Goal: Information Seeking & Learning: Learn about a topic

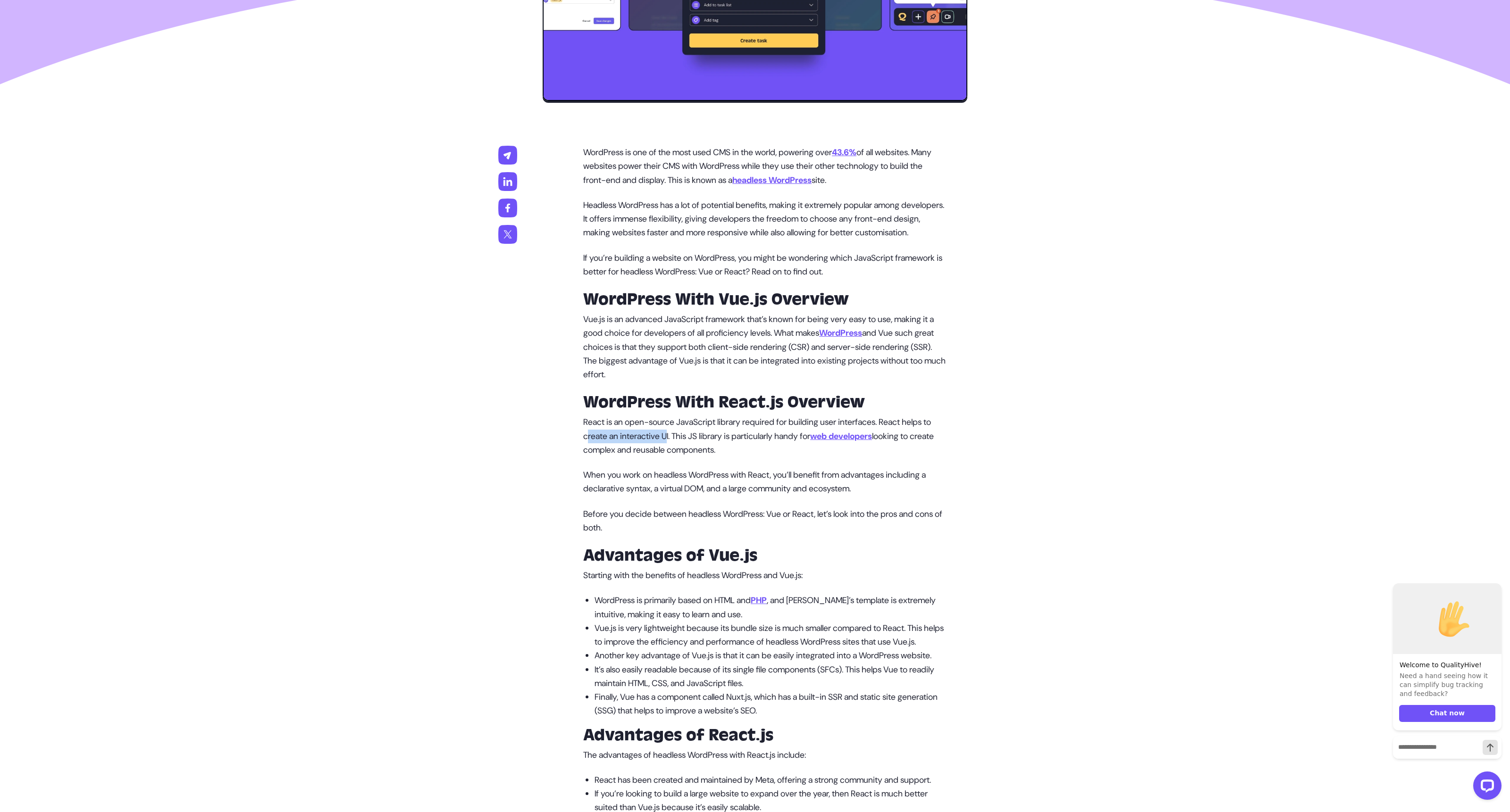
drag, startPoint x: 599, startPoint y: 453, endPoint x: 680, endPoint y: 451, distance: 81.0
click at [680, 451] on p "React is an open-source JavaScript library required for building user interface…" at bounding box center [764, 436] width 362 height 42
drag, startPoint x: 679, startPoint y: 451, endPoint x: 793, endPoint y: 450, distance: 114.0
click at [793, 450] on p "React is an open-source JavaScript library required for building user interface…" at bounding box center [764, 436] width 362 height 42
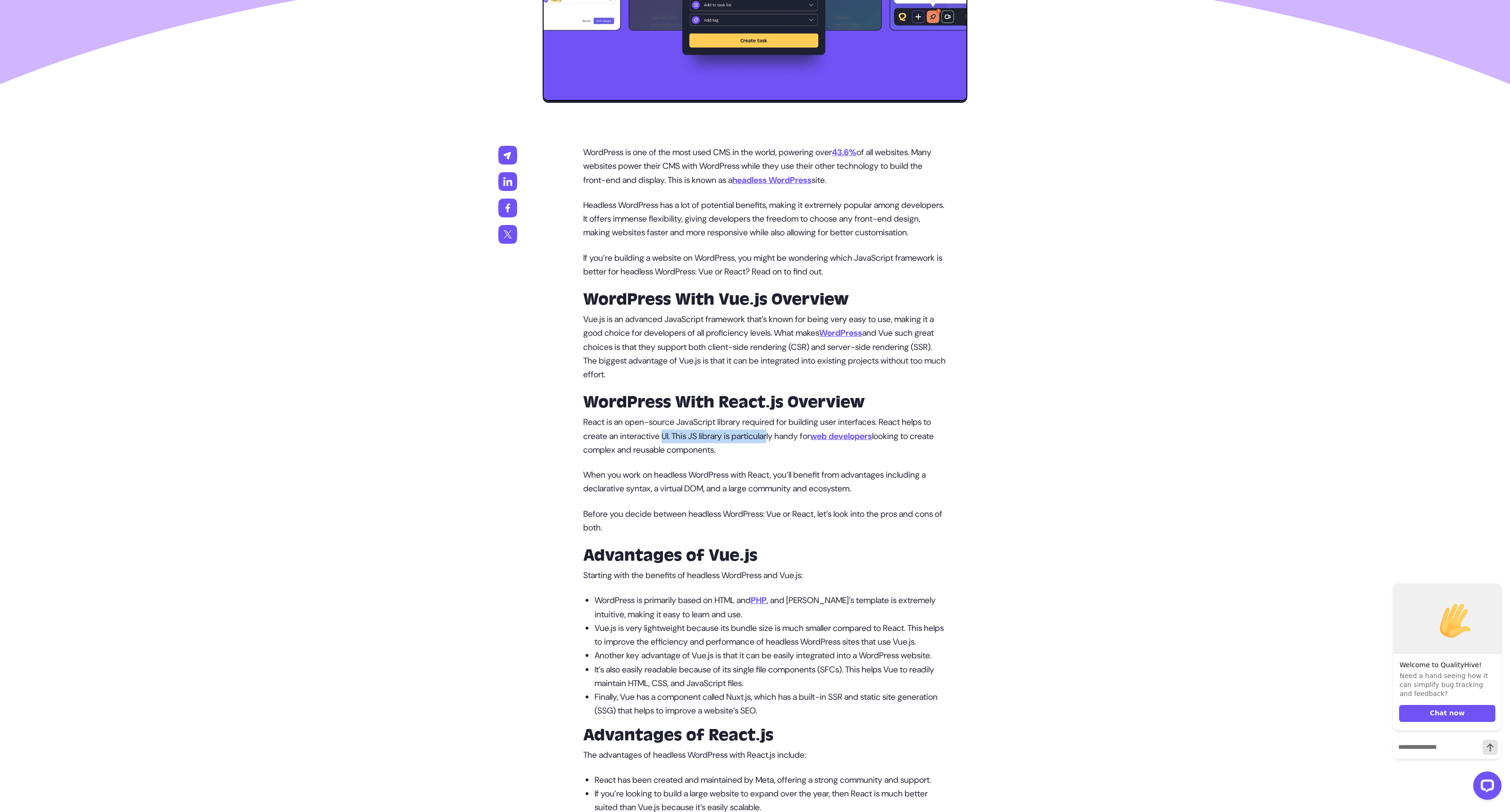
click at [793, 450] on p "React is an open-source JavaScript library required for building user interface…" at bounding box center [764, 436] width 362 height 42
drag, startPoint x: 800, startPoint y: 451, endPoint x: 951, endPoint y: 458, distance: 151.2
drag, startPoint x: 591, startPoint y: 487, endPoint x: 698, endPoint y: 489, distance: 107.0
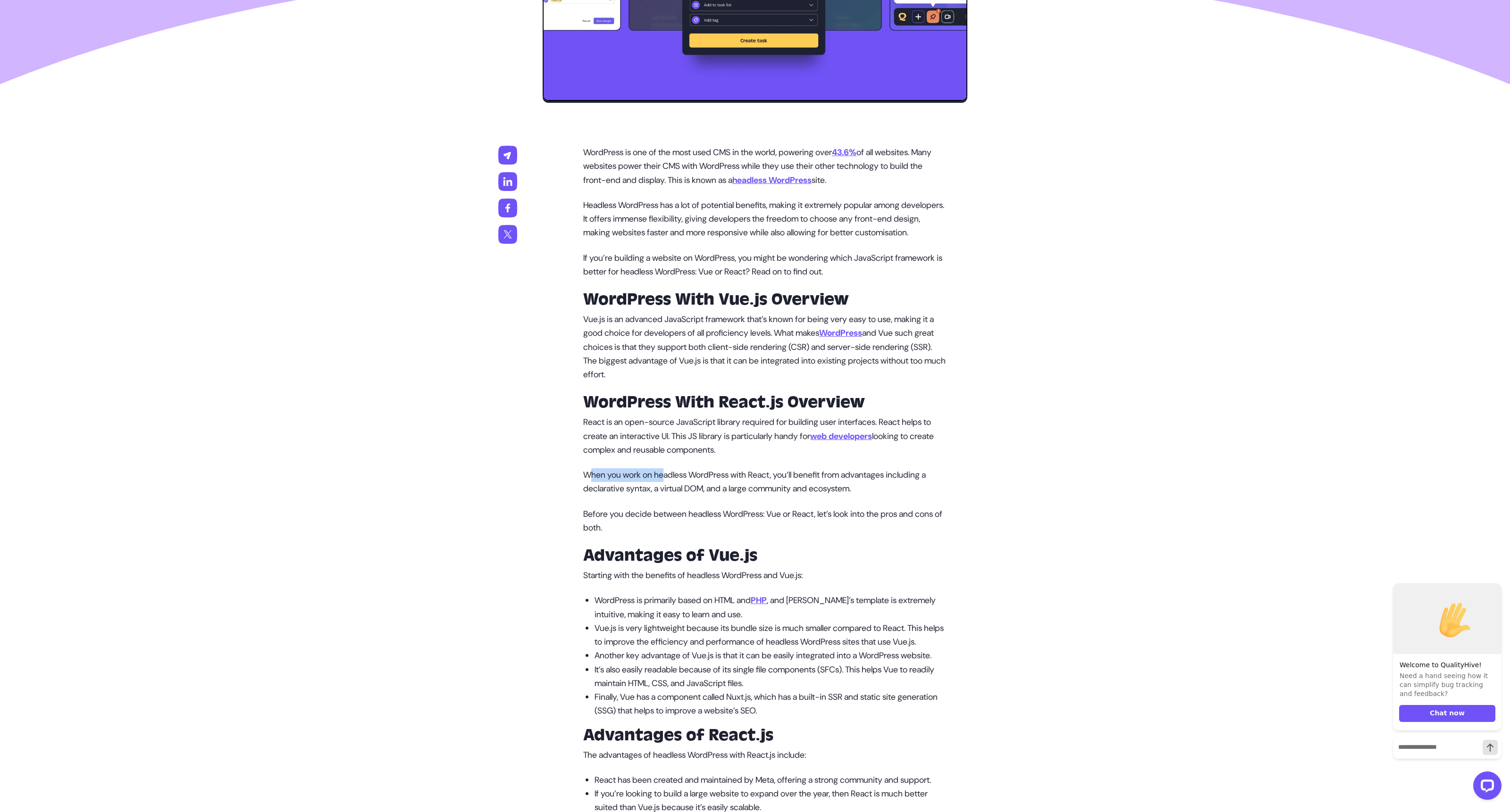
click at [696, 489] on p "When you work on headless WordPress with React, you’ll benefit from advantages …" at bounding box center [764, 482] width 362 height 28
click at [698, 489] on p "When you work on headless WordPress with React, you’ll benefit from advantages …" at bounding box center [764, 482] width 362 height 28
drag, startPoint x: 706, startPoint y: 486, endPoint x: 888, endPoint y: 491, distance: 182.1
click at [886, 492] on p "When you work on headless WordPress with React, you’ll benefit from advantages …" at bounding box center [764, 482] width 362 height 28
click at [888, 491] on p "When you work on headless WordPress with React, you’ll benefit from advantages …" at bounding box center [764, 482] width 362 height 28
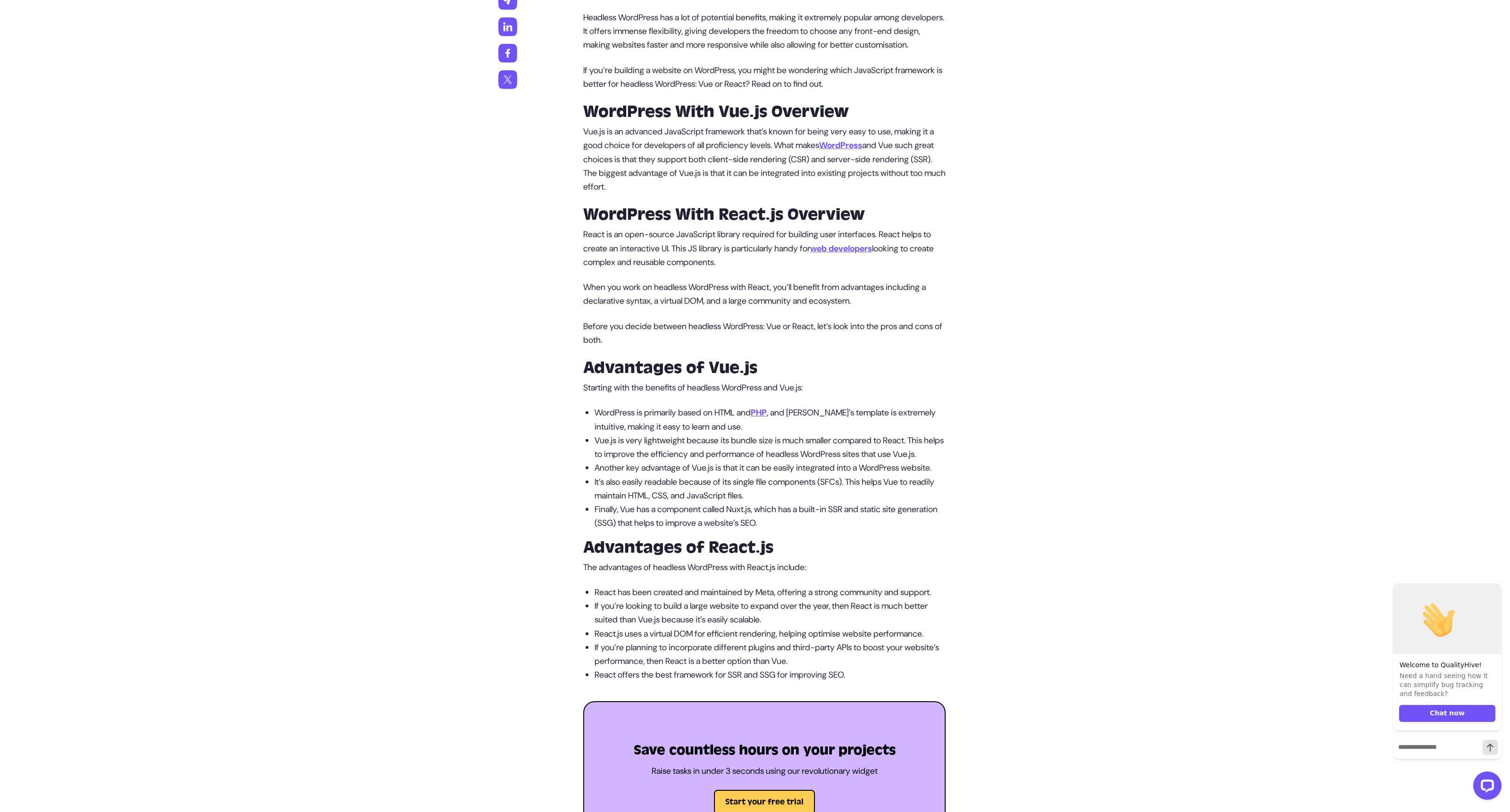
scroll to position [801, 0]
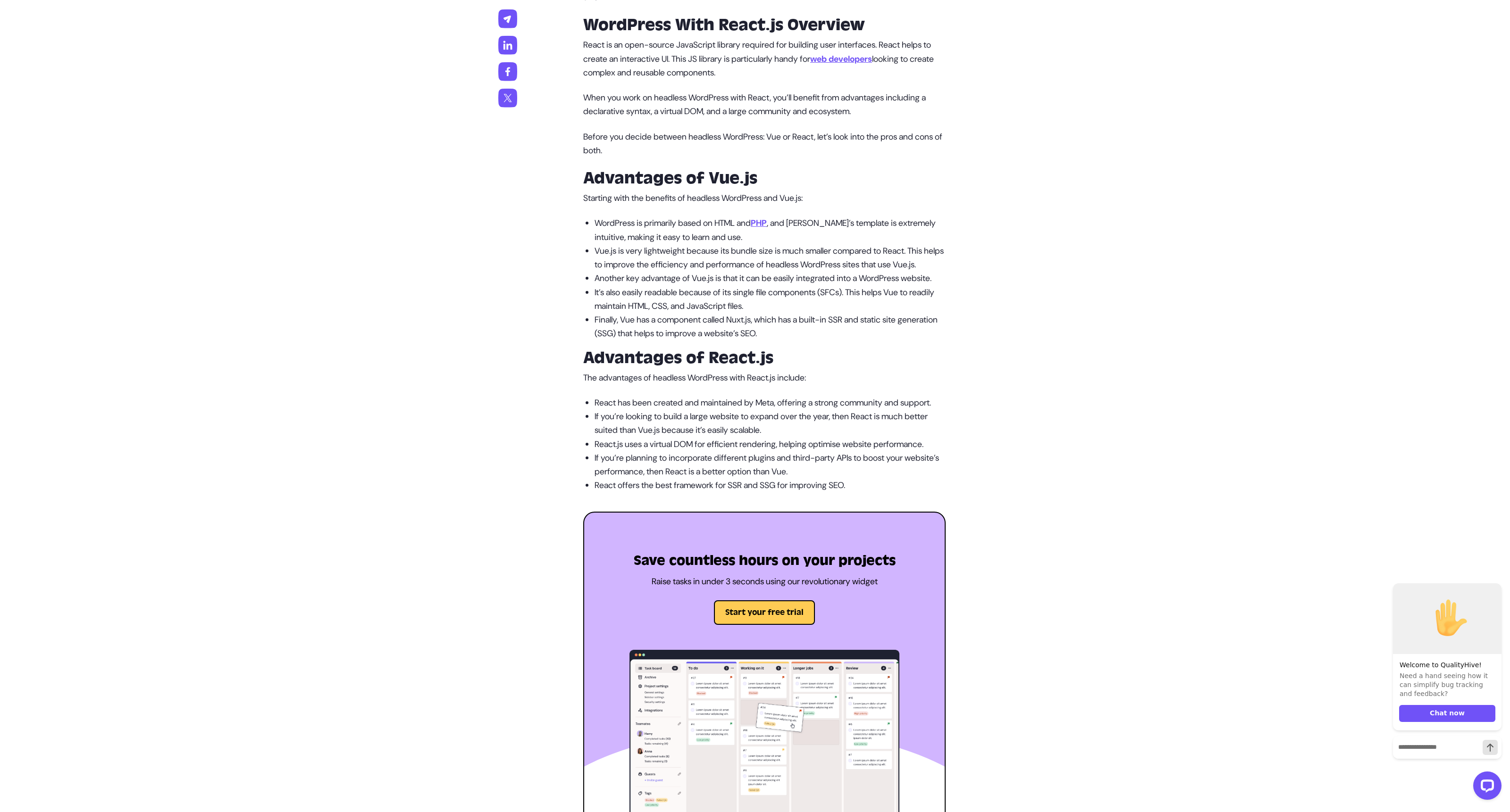
click at [972, 543] on div "WordPress is one of the most used CMS in the world, powering over 43.6% of all …" at bounding box center [755, 617] width 513 height 1697
